Goal: Transaction & Acquisition: Purchase product/service

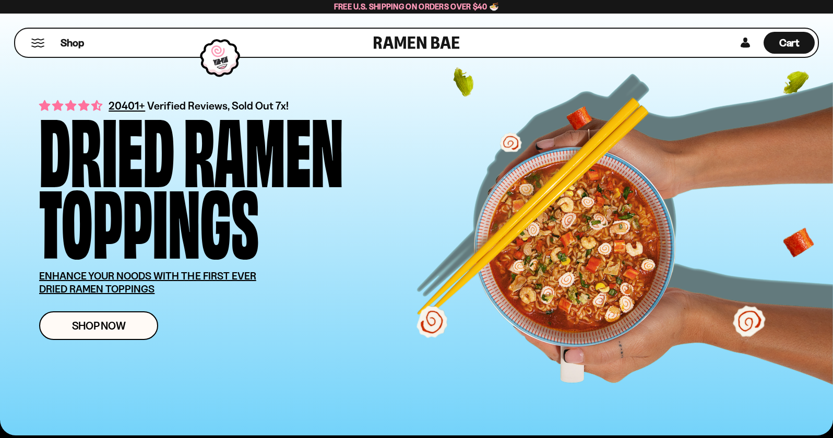
scroll to position [16, 0]
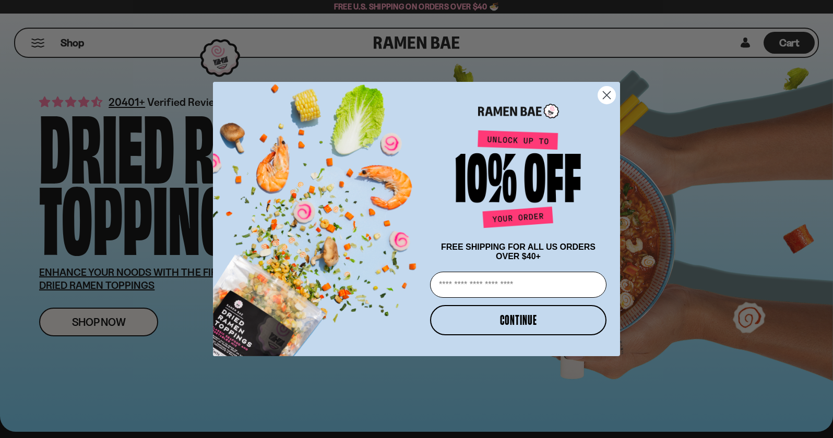
click at [604, 94] on circle "Close dialog" at bounding box center [606, 95] width 17 height 17
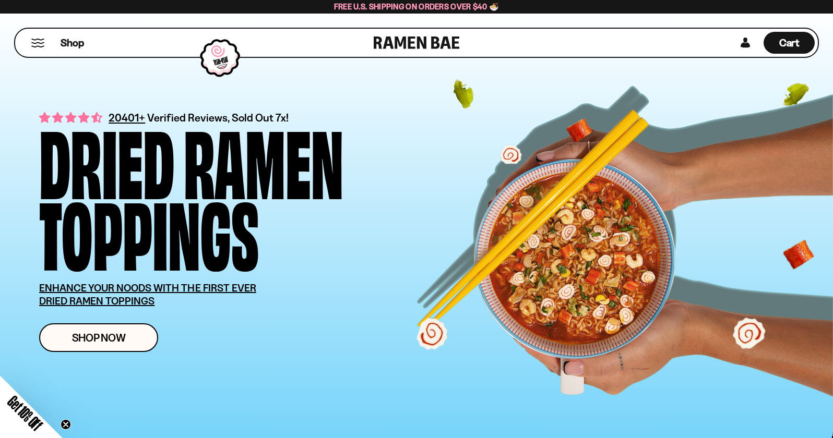
scroll to position [0, 0]
click at [87, 336] on span "Shop Now" at bounding box center [99, 337] width 54 height 11
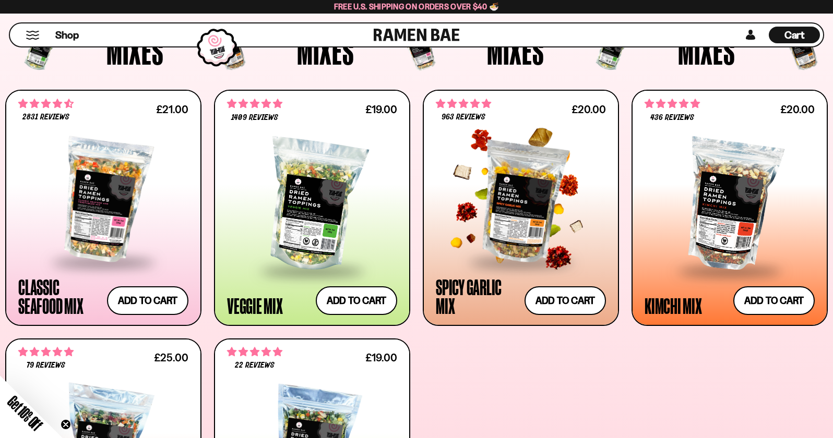
scroll to position [387, 0]
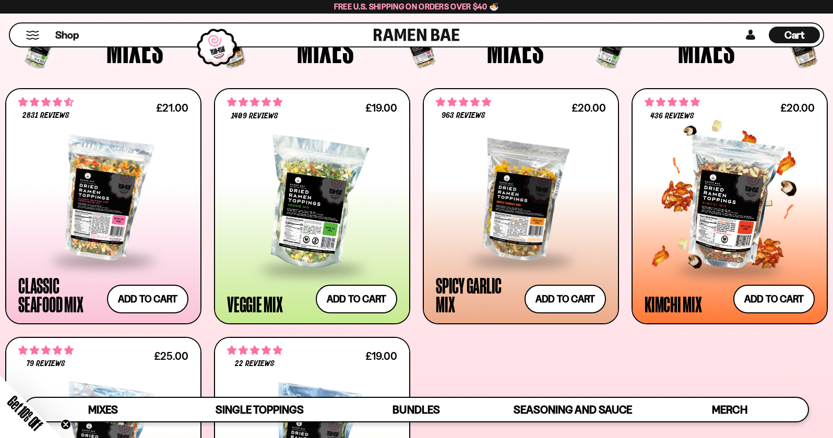
click at [710, 168] on div at bounding box center [729, 203] width 170 height 129
click at [736, 246] on div at bounding box center [729, 203] width 170 height 129
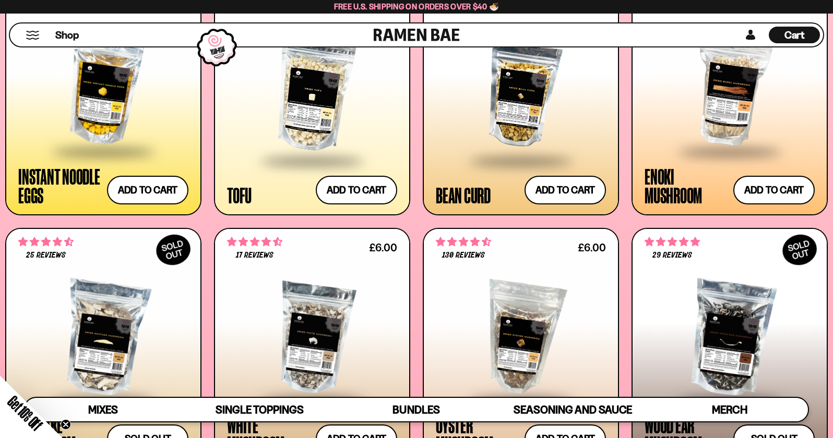
scroll to position [1316, 0]
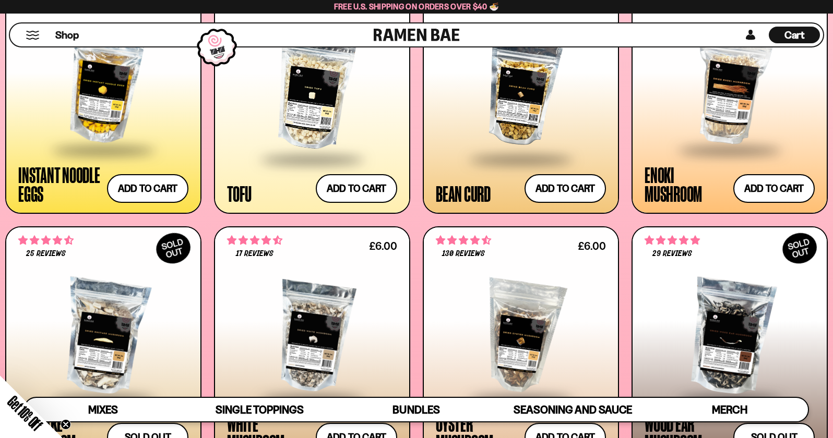
click at [739, 82] on div at bounding box center [729, 89] width 170 height 122
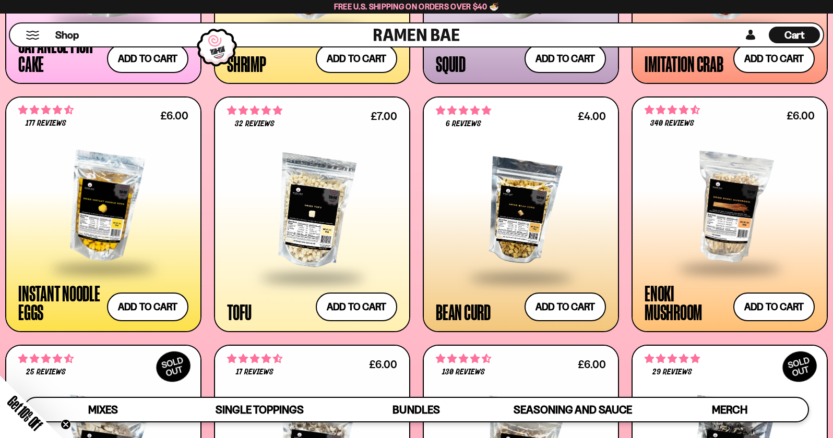
scroll to position [1193, 0]
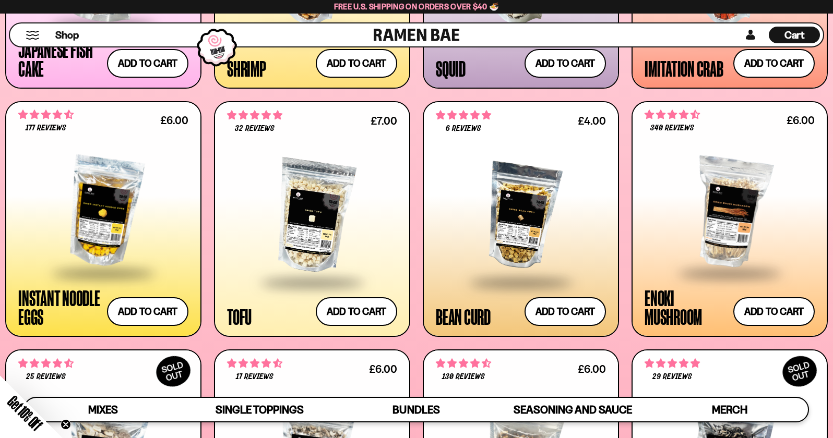
click at [726, 198] on div at bounding box center [729, 212] width 170 height 122
click at [796, 315] on button "Add to cart Add ― Regular price £6.00 Regular price Sale price £6.00 Unit price…" at bounding box center [774, 312] width 86 height 30
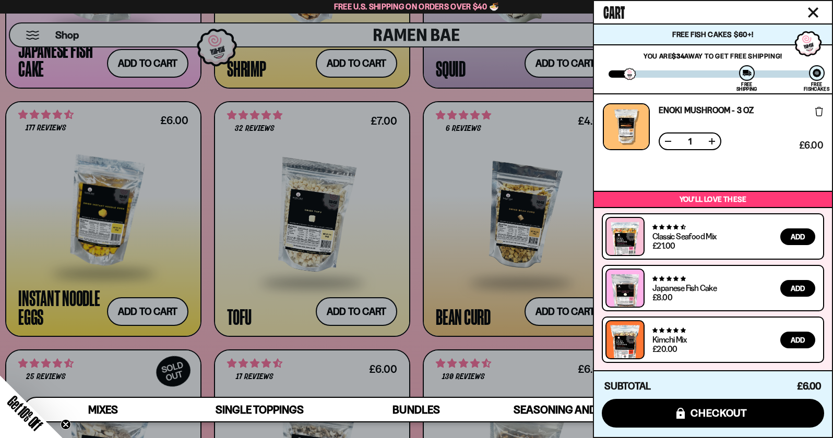
click at [790, 340] on span "Add" at bounding box center [797, 339] width 14 height 7
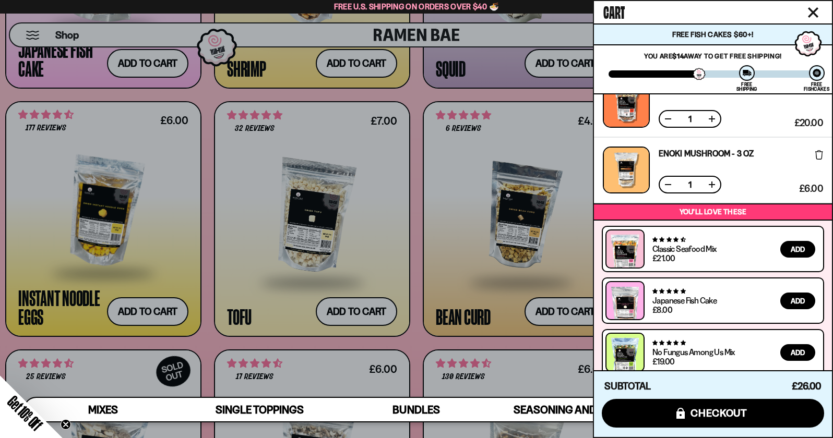
scroll to position [35, 0]
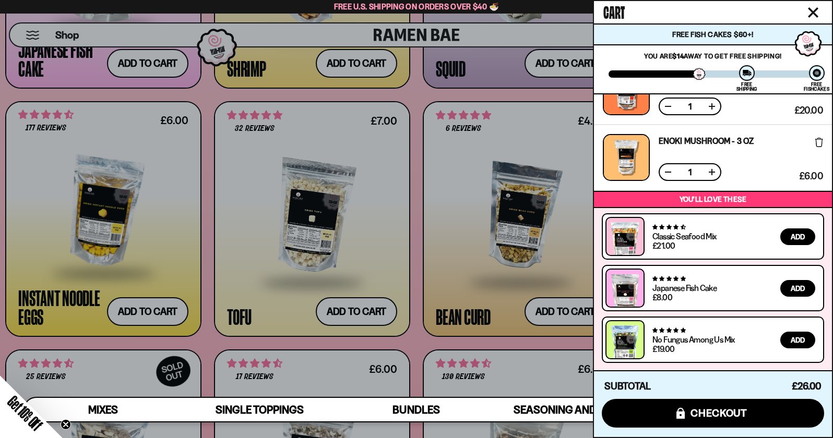
click at [350, 202] on div at bounding box center [416, 219] width 833 height 438
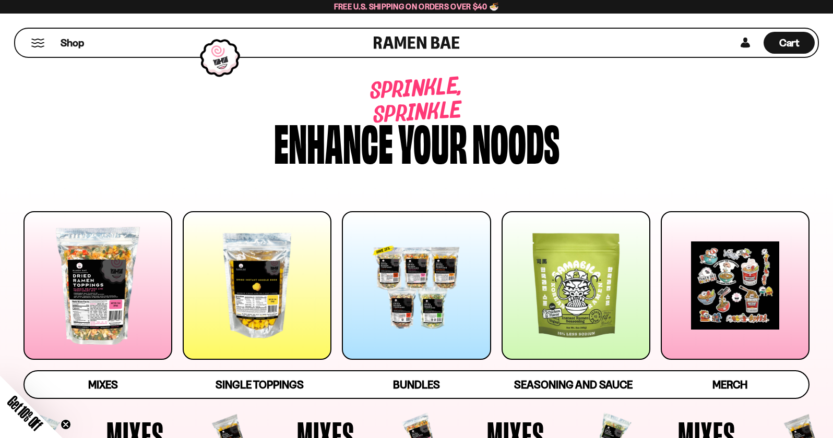
scroll to position [0, 0]
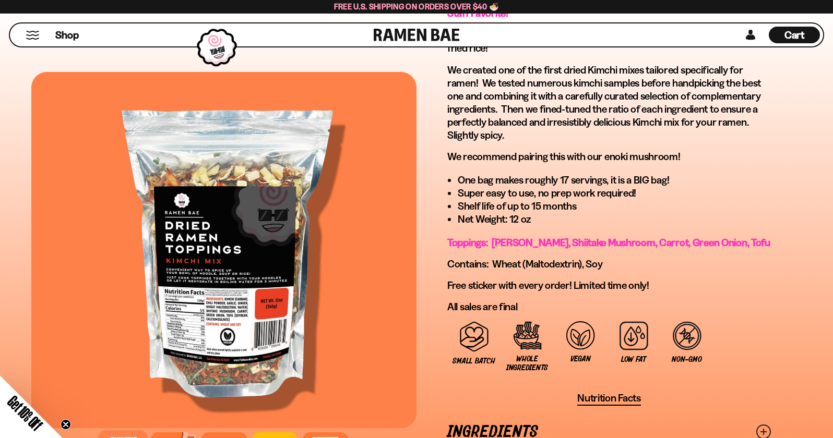
scroll to position [572, 0]
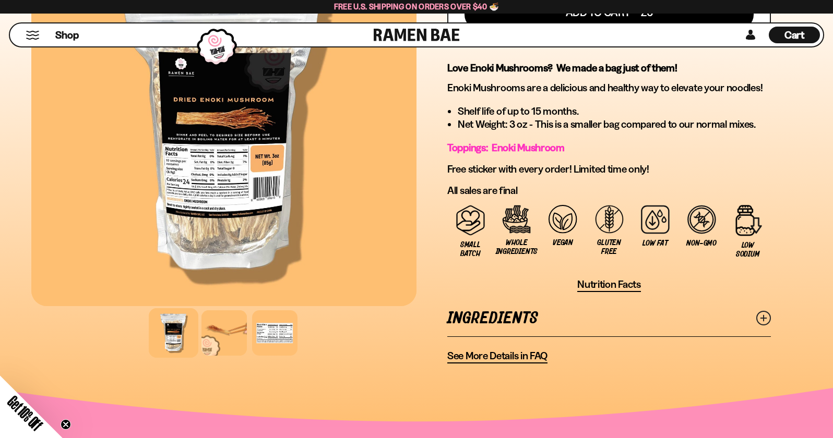
scroll to position [520, 0]
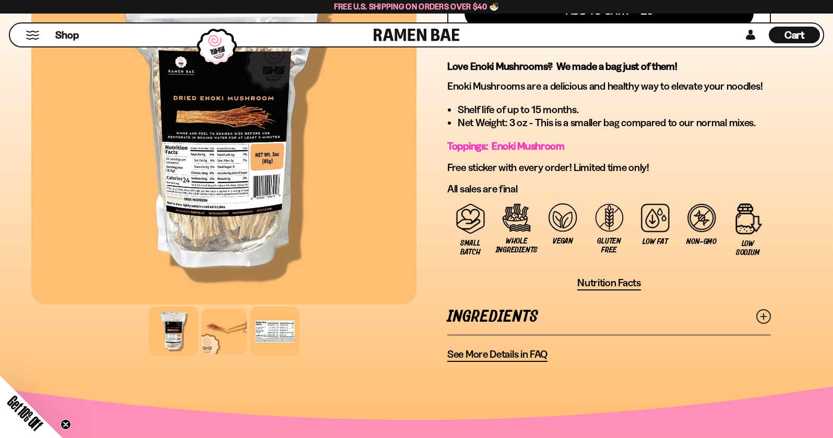
click at [280, 332] on div at bounding box center [275, 332] width 50 height 50
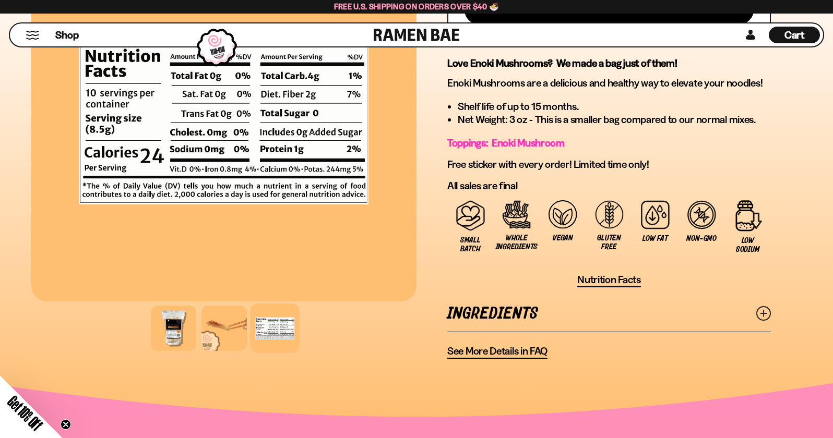
scroll to position [523, 0]
click at [219, 299] on div at bounding box center [223, 123] width 385 height 356
click at [234, 348] on div at bounding box center [224, 329] width 50 height 50
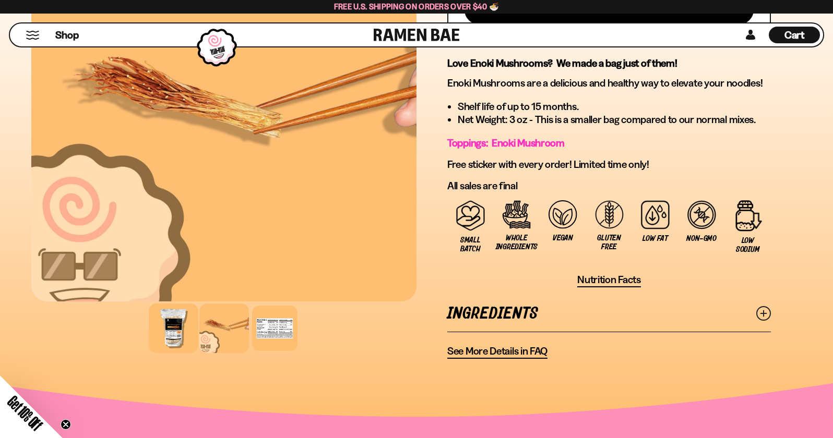
click at [177, 336] on div at bounding box center [174, 329] width 50 height 50
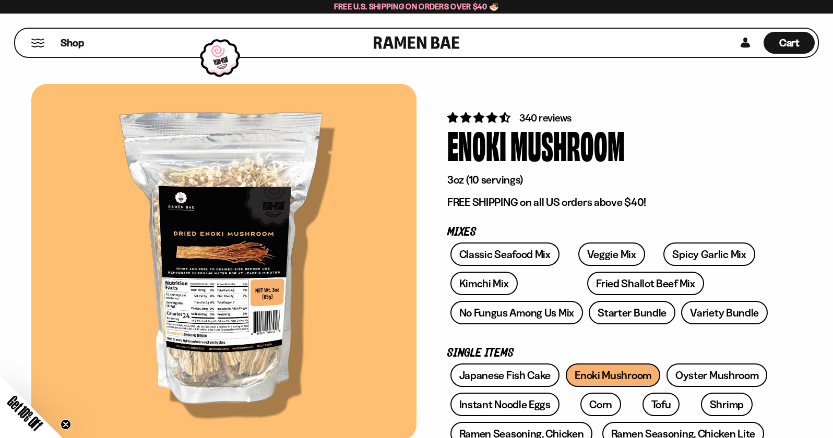
scroll to position [0, 0]
